Goal: Check status: Check status

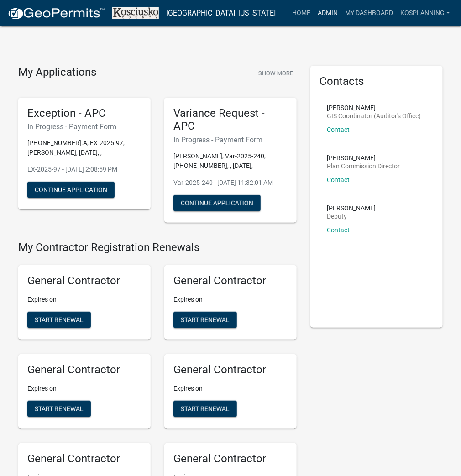
click at [331, 11] on link "Admin" at bounding box center [327, 13] width 27 height 17
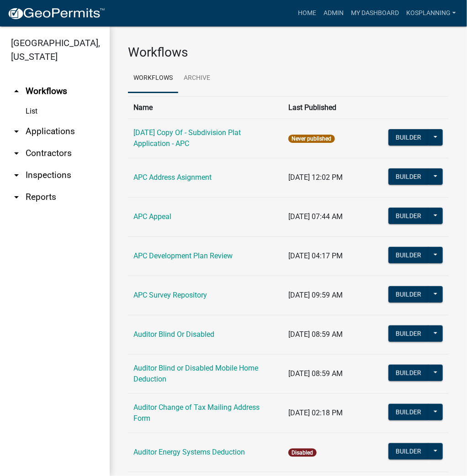
click at [60, 130] on link "arrow_drop_down Applications" at bounding box center [55, 132] width 110 height 22
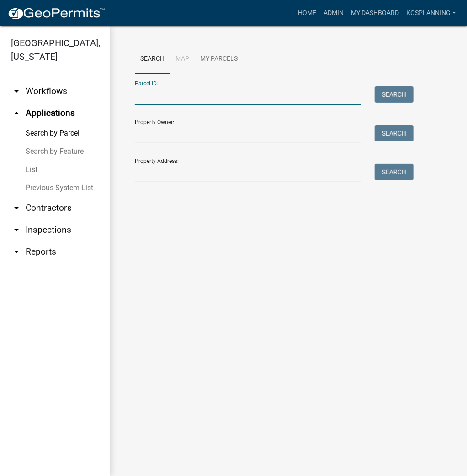
click at [185, 95] on input "Parcel ID:" at bounding box center [248, 95] width 226 height 19
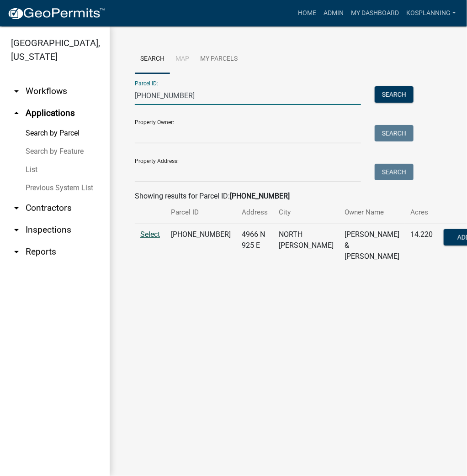
type input "[PHONE_NUMBER]"
click at [153, 239] on span "Select" at bounding box center [150, 234] width 20 height 9
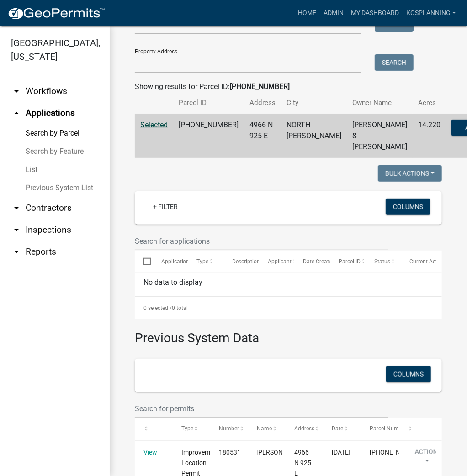
scroll to position [217, 0]
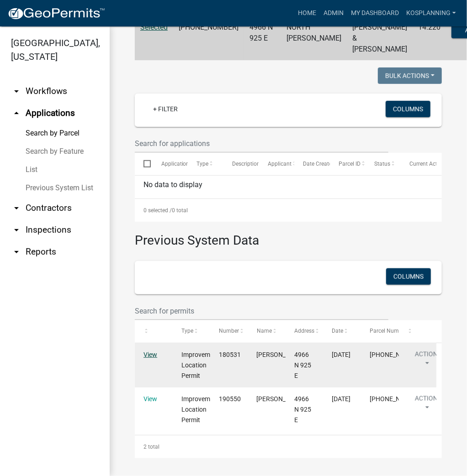
click at [157, 353] on link "View" at bounding box center [150, 354] width 14 height 7
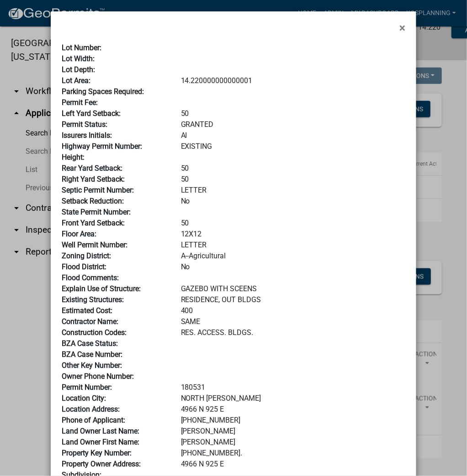
scroll to position [0, 0]
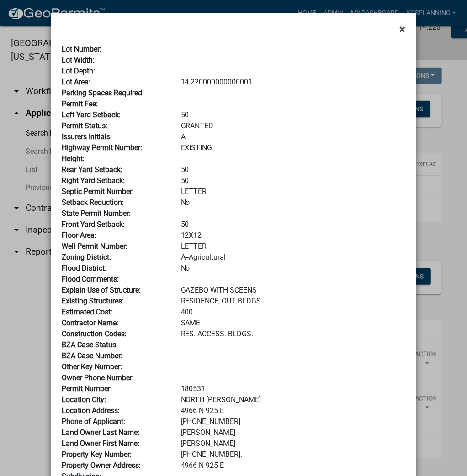
click at [400, 27] on span "×" at bounding box center [402, 29] width 6 height 13
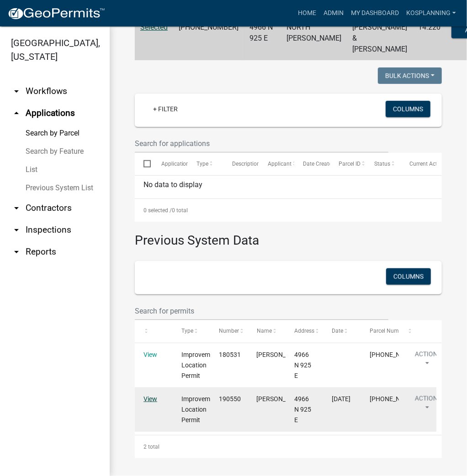
click at [151, 398] on link "View" at bounding box center [150, 398] width 14 height 7
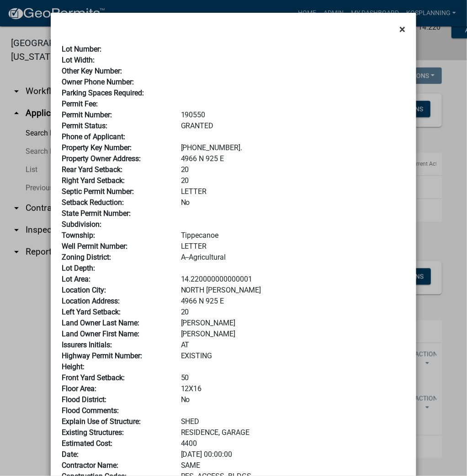
click at [402, 28] on span "×" at bounding box center [402, 29] width 6 height 13
